Goal: Task Accomplishment & Management: Manage account settings

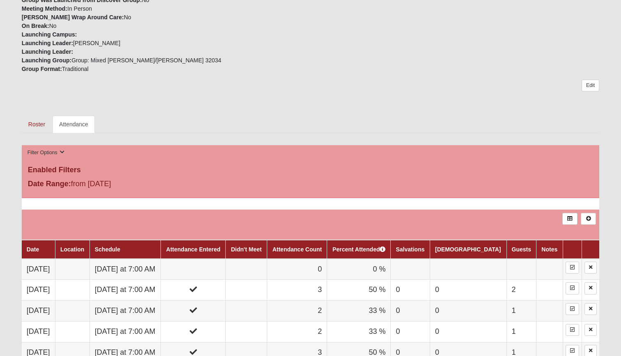
scroll to position [287, 0]
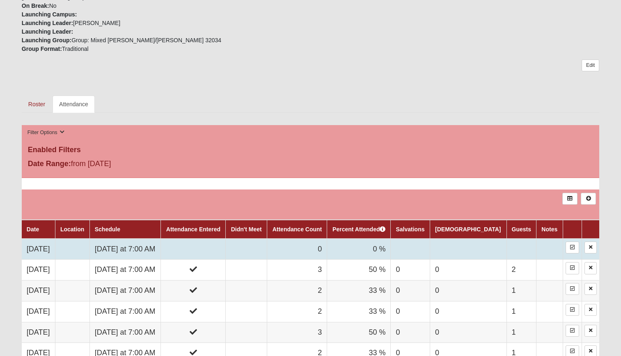
click at [161, 246] on td "Wednesday at 7:00 AM" at bounding box center [125, 249] width 71 height 21
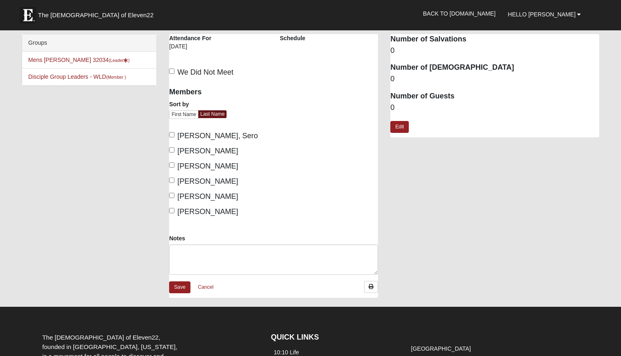
click at [173, 168] on label "[PERSON_NAME]" at bounding box center [203, 166] width 69 height 11
click at [173, 168] on input "[PERSON_NAME]" at bounding box center [171, 165] width 5 height 5
checkbox input "true"
click at [174, 182] on input "[PERSON_NAME]" at bounding box center [171, 180] width 5 height 5
checkbox input "true"
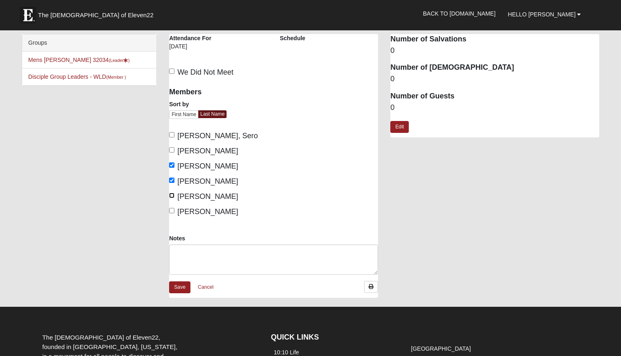
click at [174, 195] on input "[PERSON_NAME]" at bounding box center [171, 195] width 5 height 5
checkbox input "true"
click at [401, 130] on link "Edit" at bounding box center [400, 127] width 18 height 12
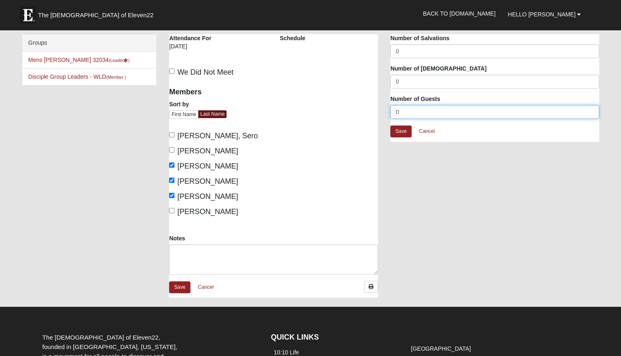
click at [411, 113] on input "0" at bounding box center [495, 112] width 209 height 14
type input "2"
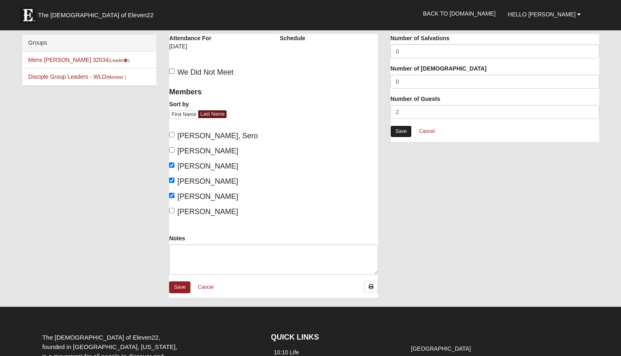
click at [409, 128] on link "Save" at bounding box center [401, 132] width 21 height 12
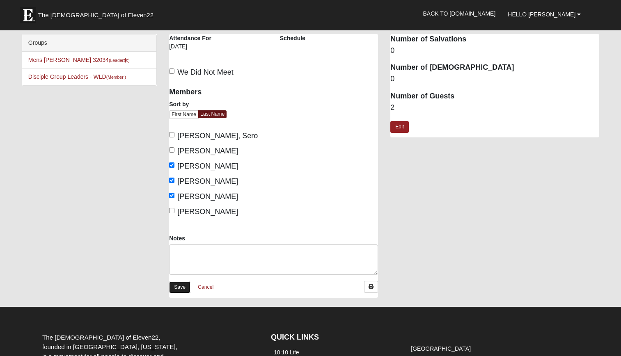
click at [188, 287] on link "Save" at bounding box center [179, 288] width 21 height 12
